Goal: Find specific page/section: Find specific page/section

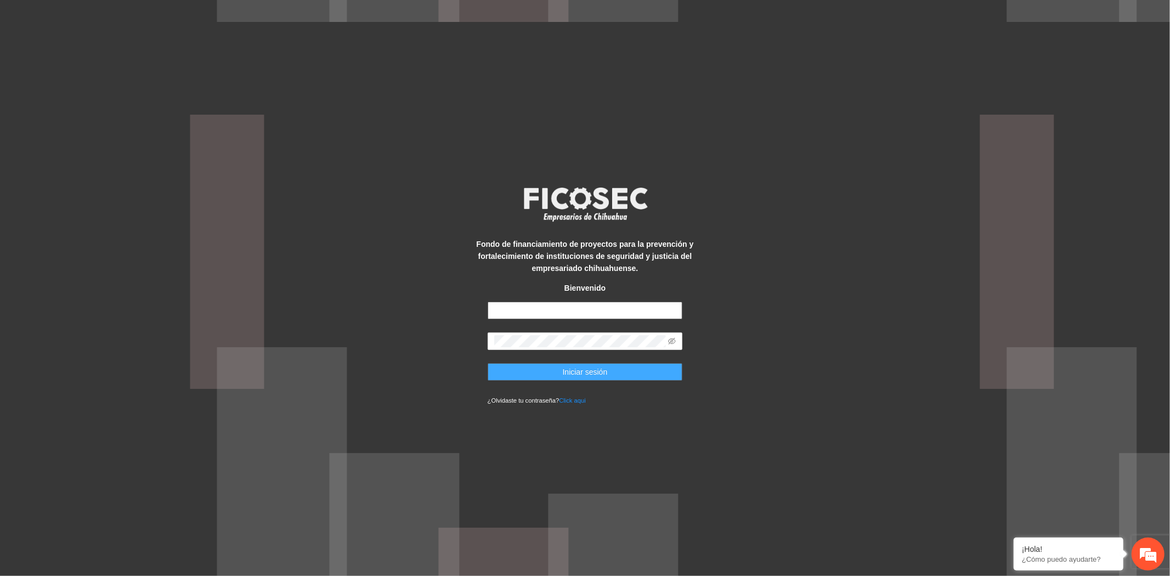
type input "**********"
click at [611, 366] on button "Iniciar sesión" at bounding box center [584, 372] width 195 height 18
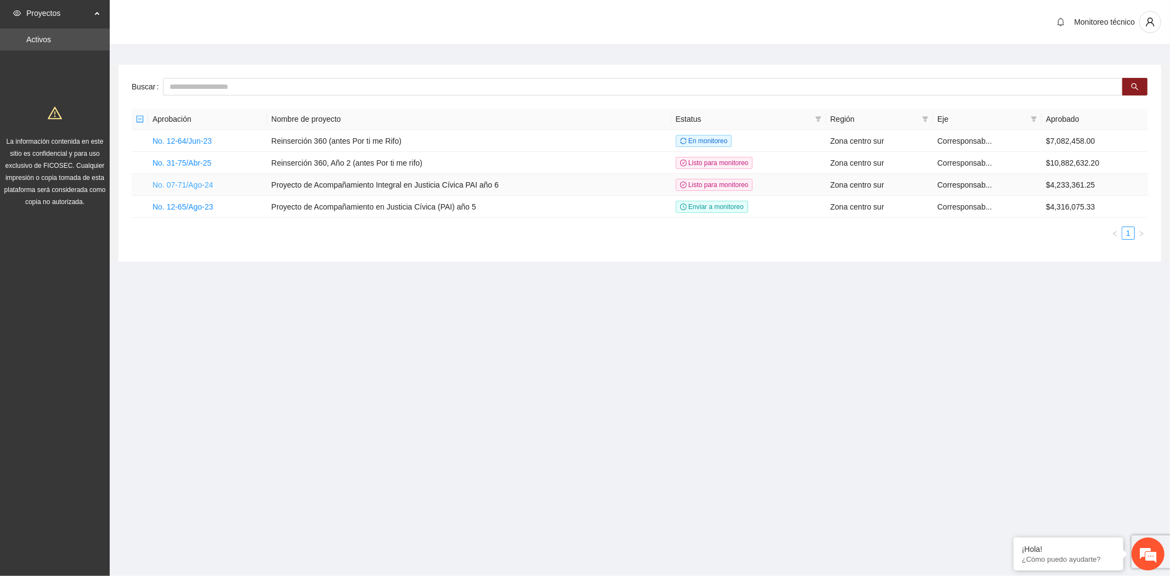
click at [207, 184] on link "No. 07-71/Ago-24" at bounding box center [182, 184] width 61 height 9
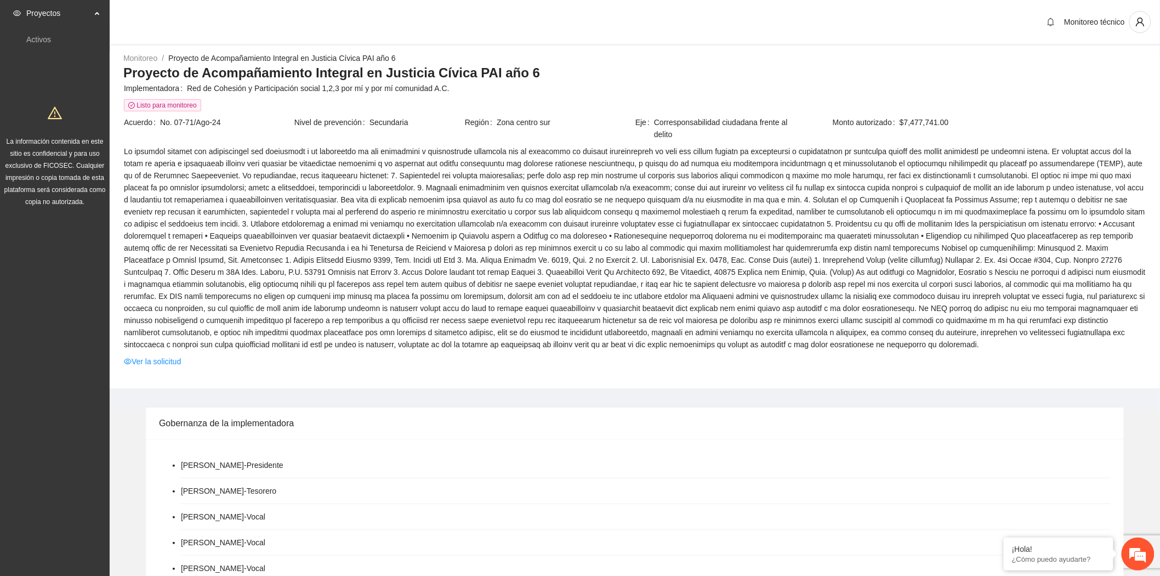
click at [207, 184] on span at bounding box center [635, 247] width 1022 height 205
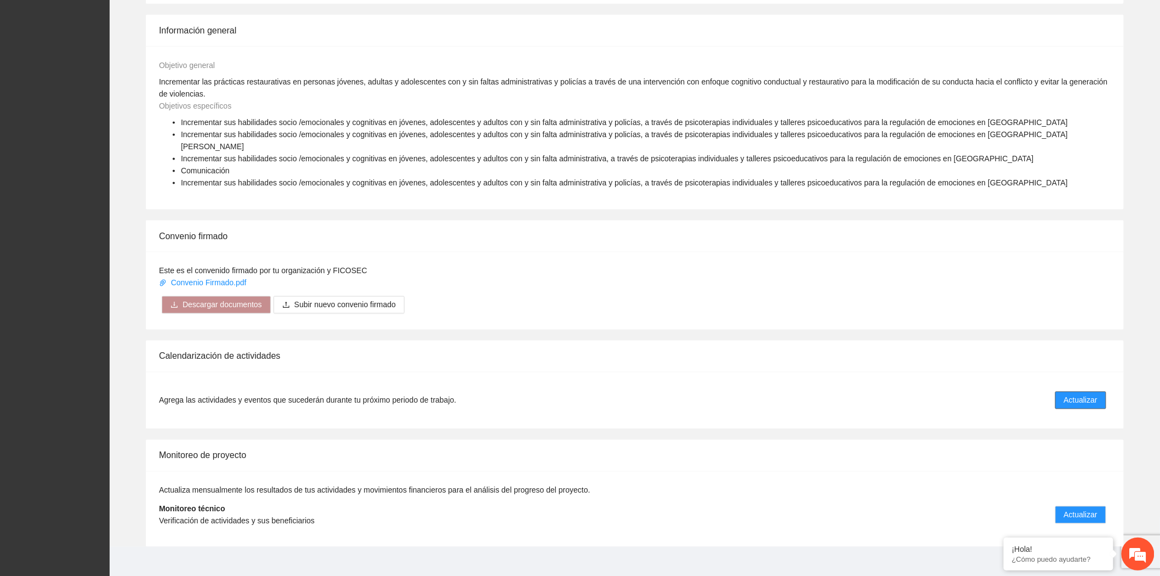
click at [1062, 391] on button "Actualizar" at bounding box center [1080, 400] width 51 height 18
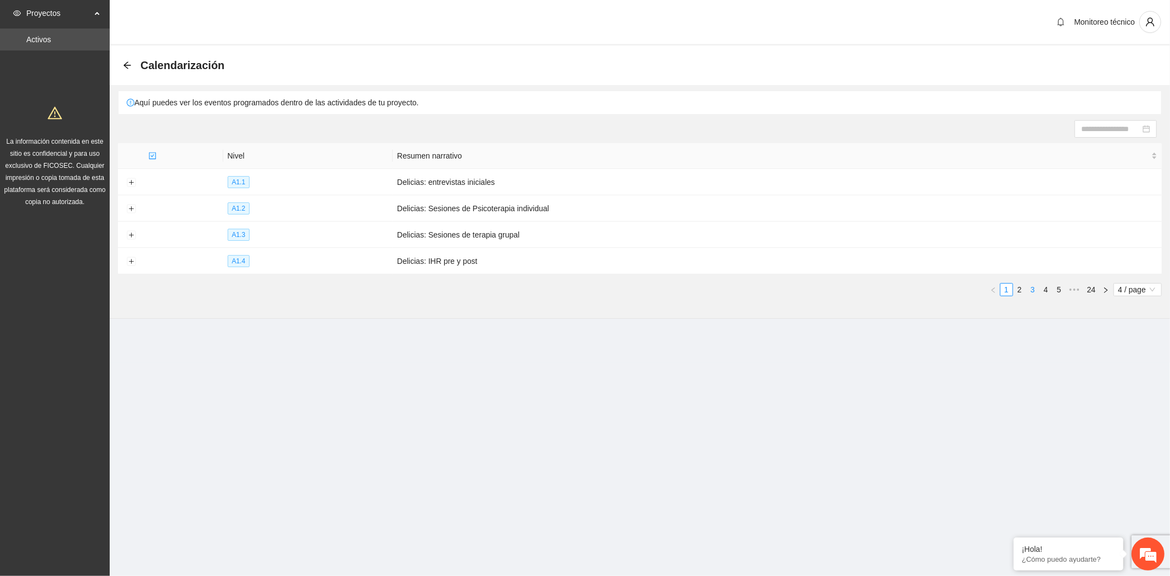
click at [1037, 293] on link "3" at bounding box center [1032, 289] width 12 height 12
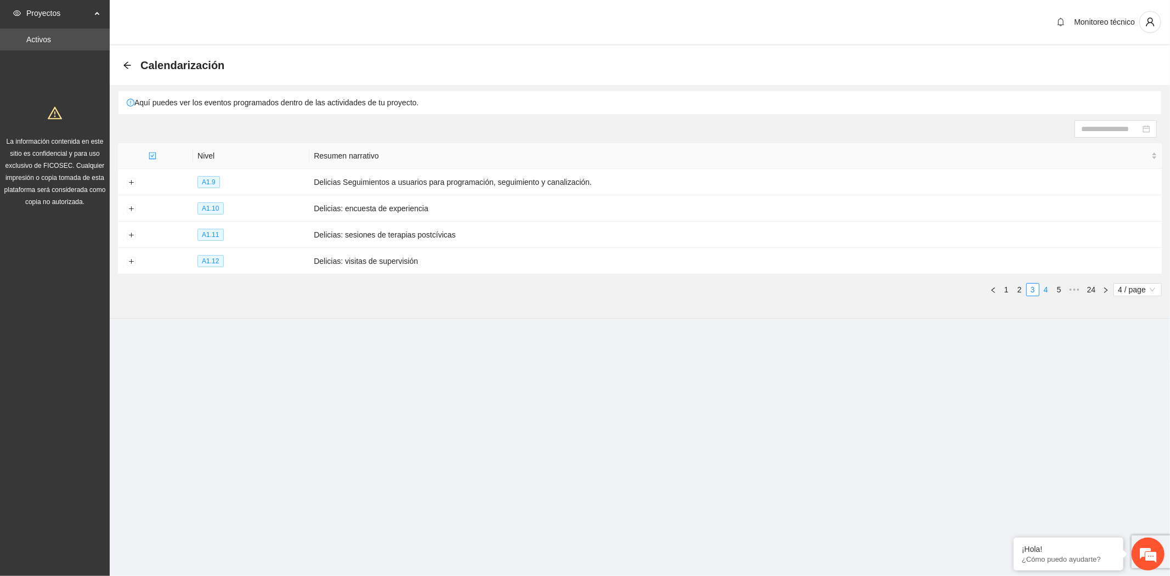
click at [1042, 292] on link "4" at bounding box center [1046, 289] width 12 height 12
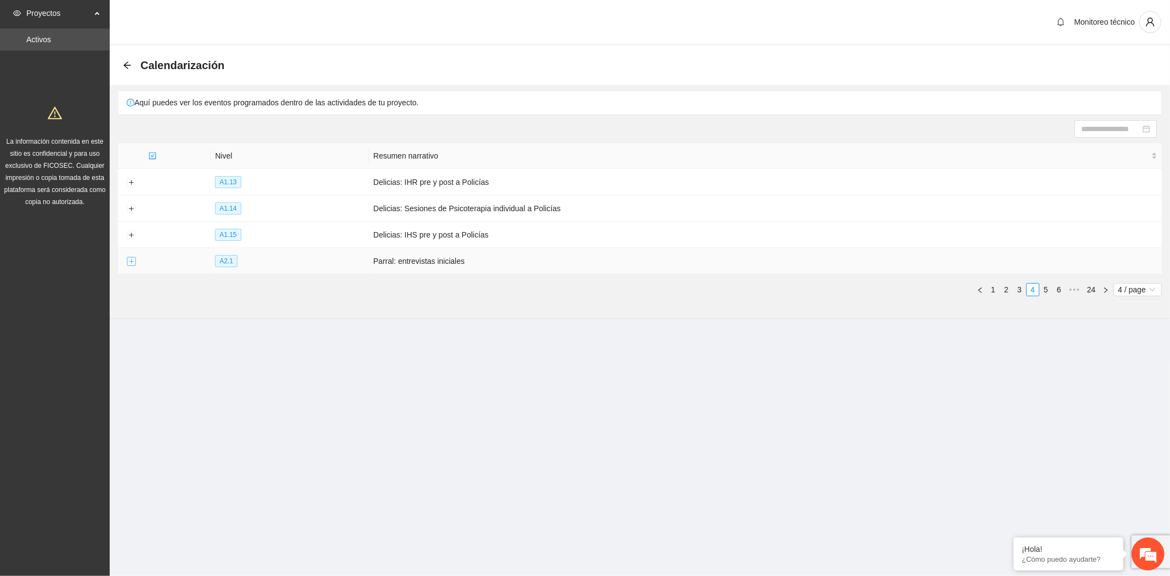
click at [128, 259] on button "Expand row" at bounding box center [131, 261] width 9 height 9
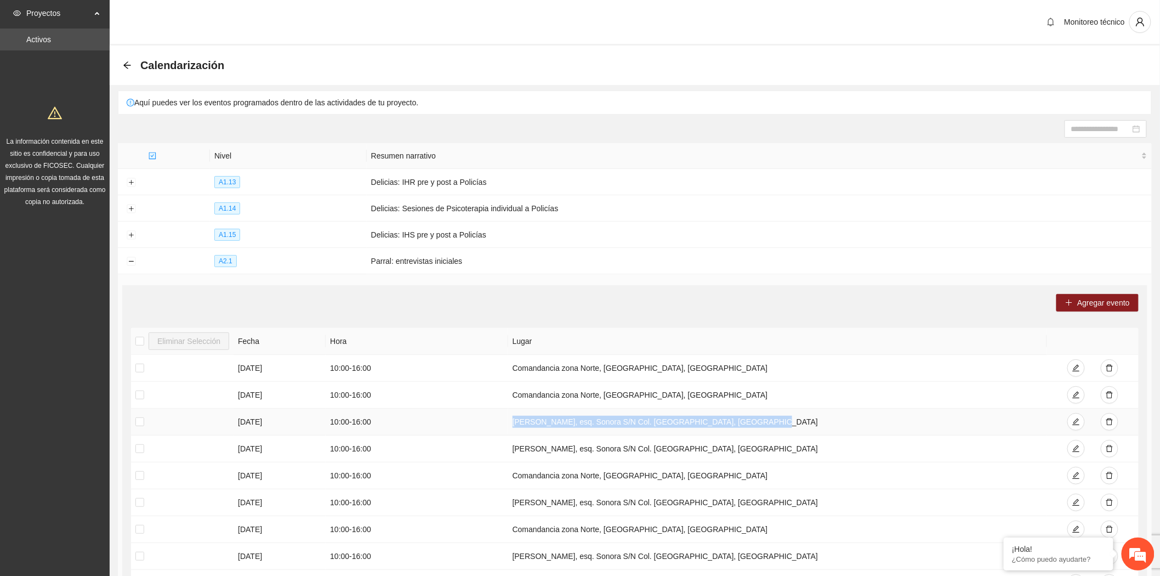
drag, startPoint x: 512, startPoint y: 422, endPoint x: 747, endPoint y: 419, distance: 235.8
click at [747, 419] on td "Calle Ocampo, esq. Sonora S/N Col. Centro Hidalgo del Parral, Chih" at bounding box center [778, 421] width 540 height 27
copy td "Calle Ocampo, esq. Sonora S/N Col. Centro Hidalgo del Parral, Chih"
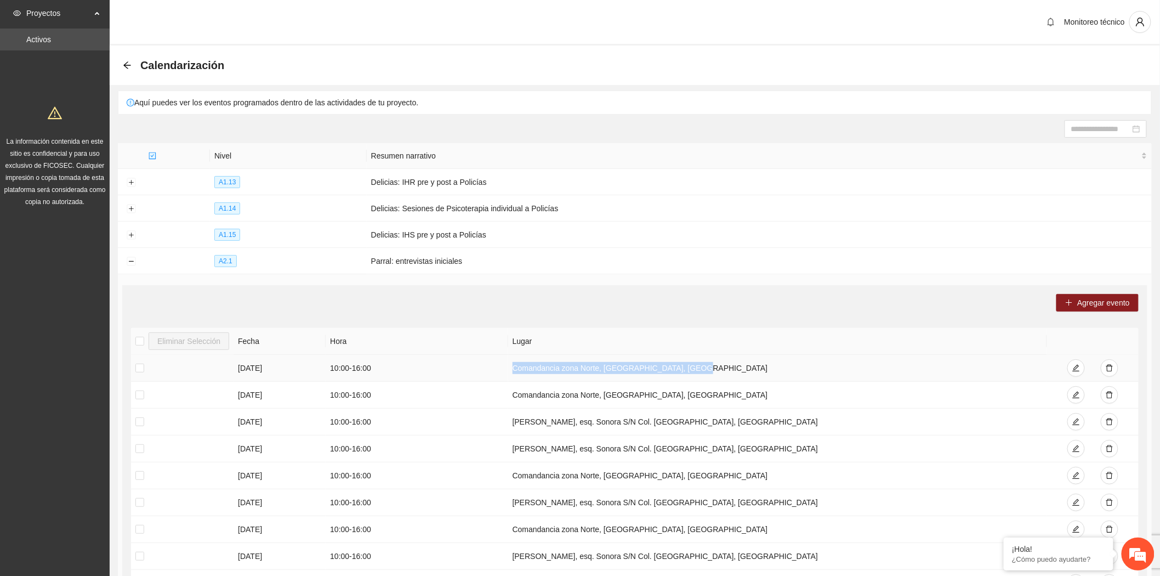
drag, startPoint x: 512, startPoint y: 369, endPoint x: 682, endPoint y: 371, distance: 170.5
click at [682, 371] on td "Comandancia zona Norte, Hidalgo del Parral, Chih" at bounding box center [778, 368] width 540 height 27
copy td "Comandancia zona Norte, Hidalgo del Parral, Chih"
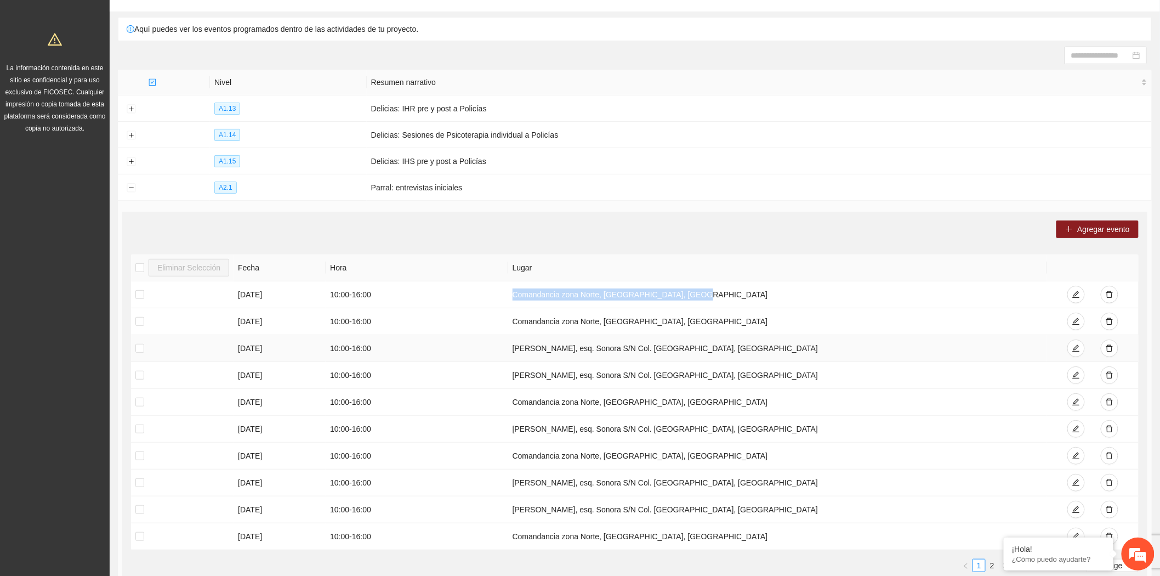
scroll to position [184, 0]
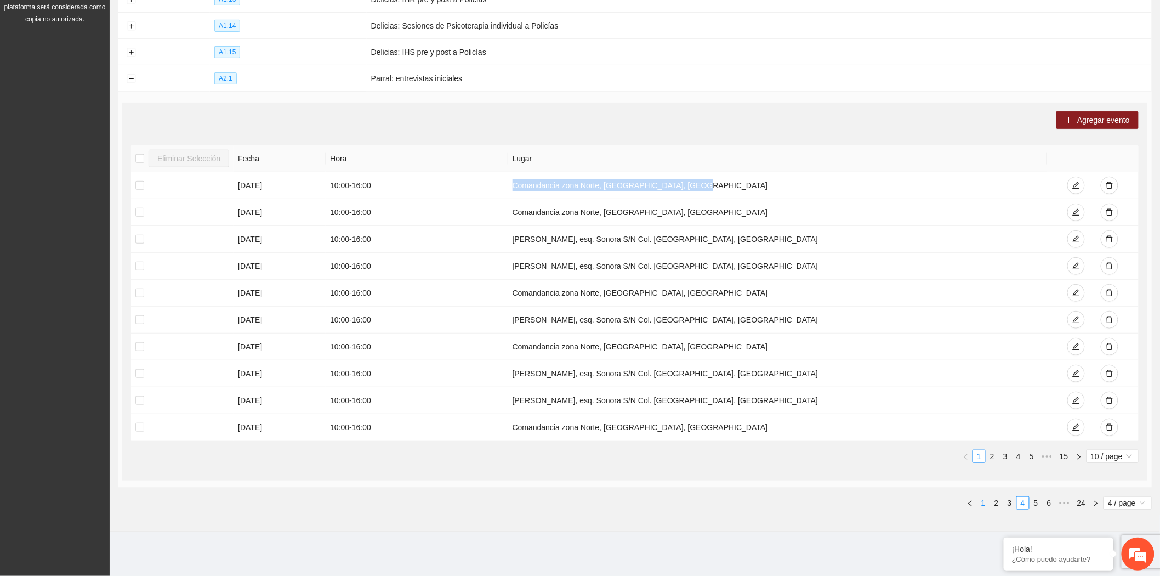
click at [988, 504] on link "1" at bounding box center [984, 503] width 12 height 12
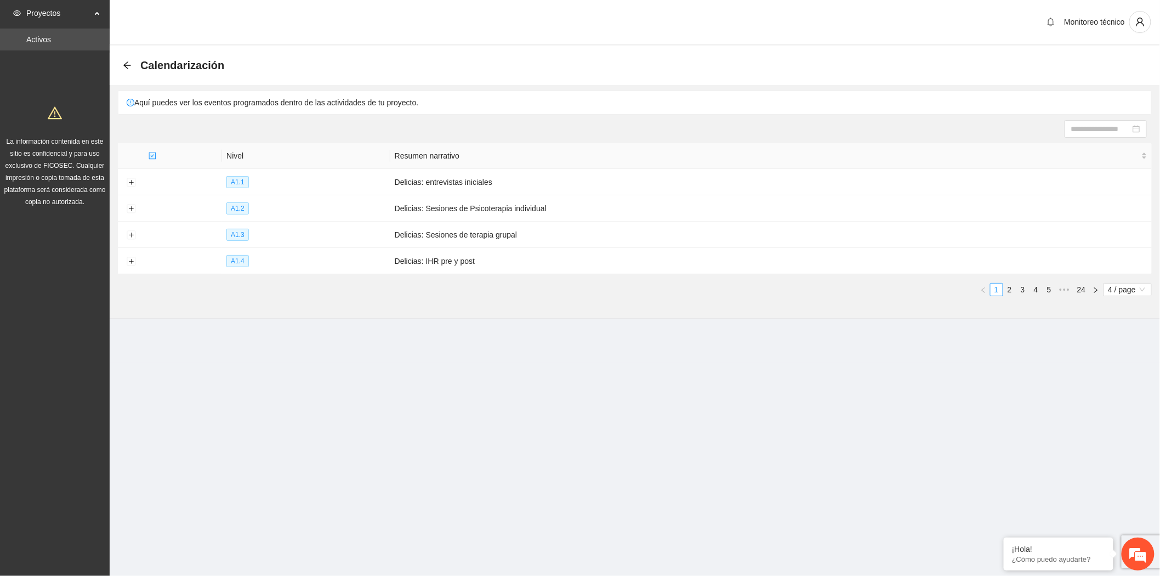
scroll to position [0, 0]
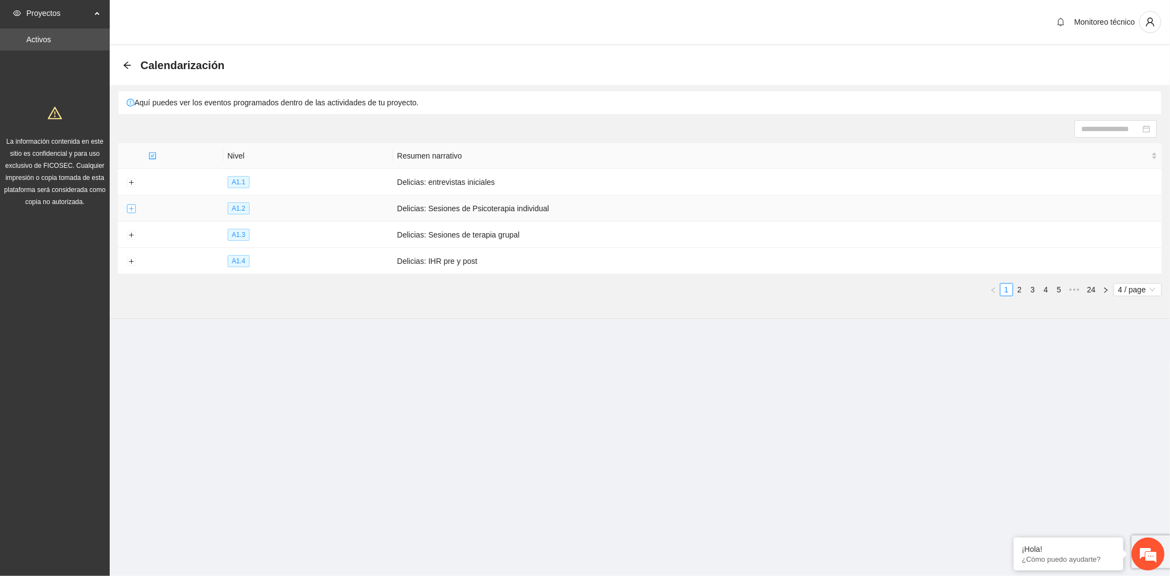
click at [130, 212] on button "Expand row" at bounding box center [131, 209] width 9 height 9
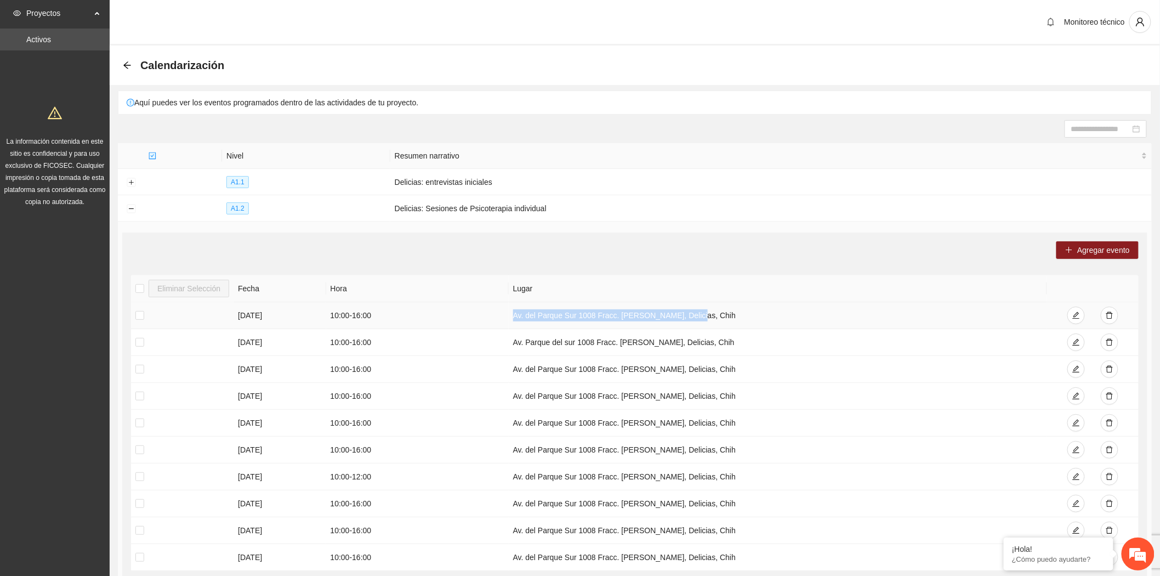
drag, startPoint x: 507, startPoint y: 317, endPoint x: 688, endPoint y: 327, distance: 180.7
click at [688, 327] on td "Av. del Parque Sur 1008 Fracc. Delia, Delicias, Chih" at bounding box center [778, 315] width 538 height 27
copy td "Av. del Parque Sur 1008 Fracc. Delia, Delicias, Chih"
click at [753, 157] on span "Resumen narrativo" at bounding box center [767, 156] width 745 height 12
click at [526, 24] on div "Monitoreo técnico" at bounding box center [635, 23] width 1051 height 46
